Goal: Task Accomplishment & Management: Use online tool/utility

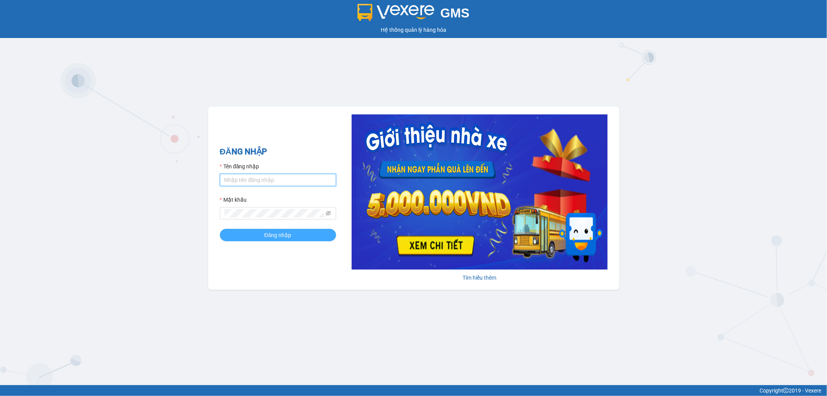
type input "thangvd_vplu.saoviet"
click at [276, 235] on span "Đăng nhập" at bounding box center [277, 235] width 27 height 9
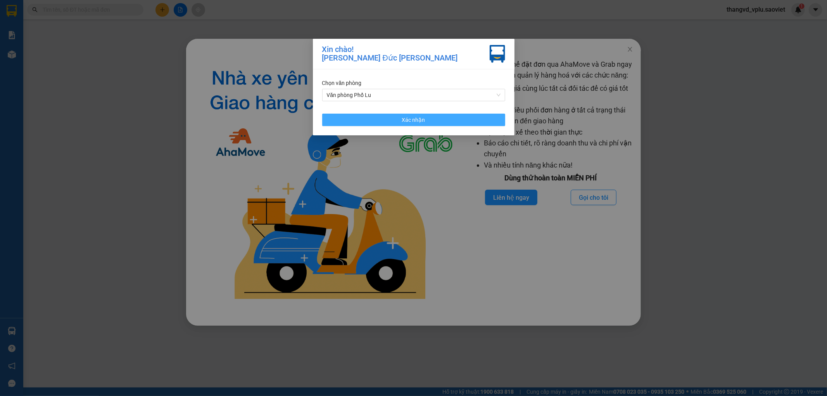
click at [425, 120] on button "Xác nhận" at bounding box center [413, 120] width 183 height 12
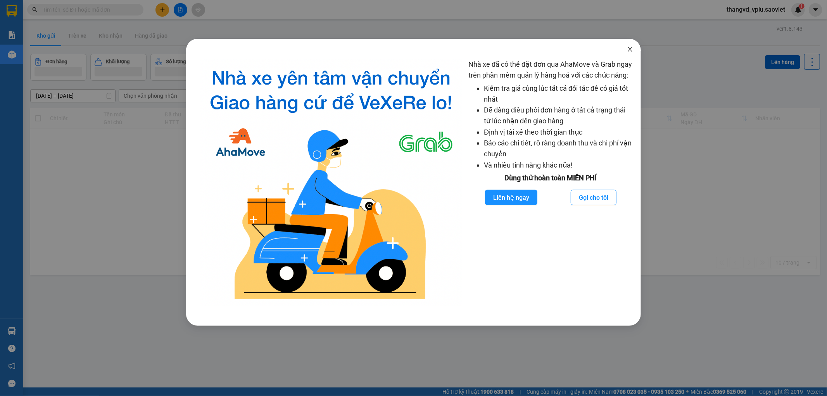
click at [628, 50] on icon "close" at bounding box center [630, 49] width 6 height 6
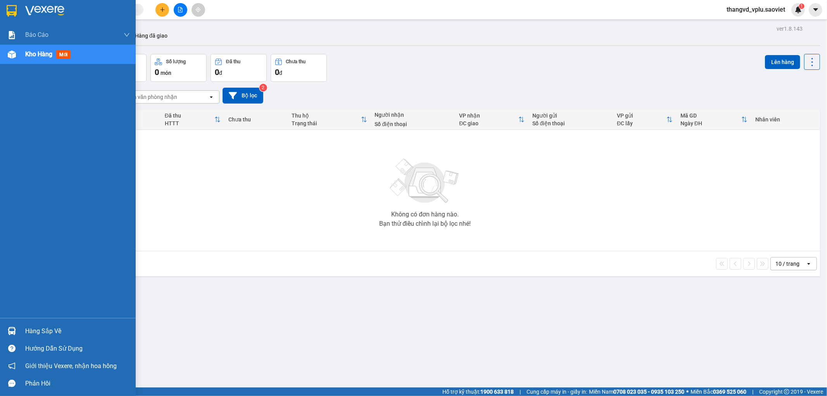
click at [45, 57] on span "Kho hàng" at bounding box center [38, 53] width 27 height 7
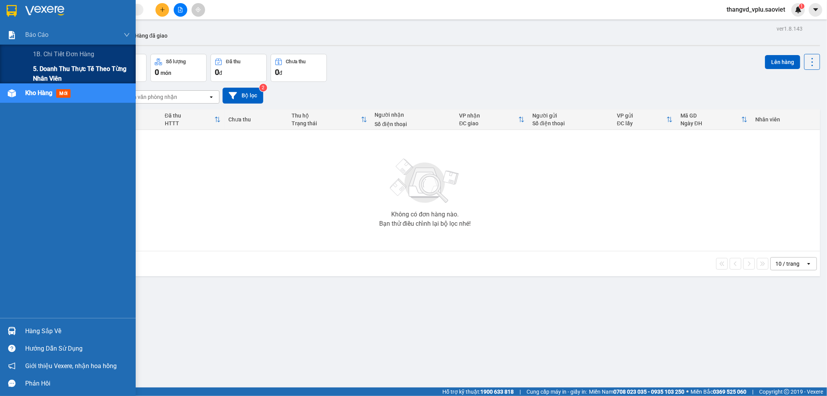
click at [50, 67] on span "5. Doanh thu thực tế theo từng nhân viên" at bounding box center [81, 73] width 97 height 19
